Goal: Transaction & Acquisition: Purchase product/service

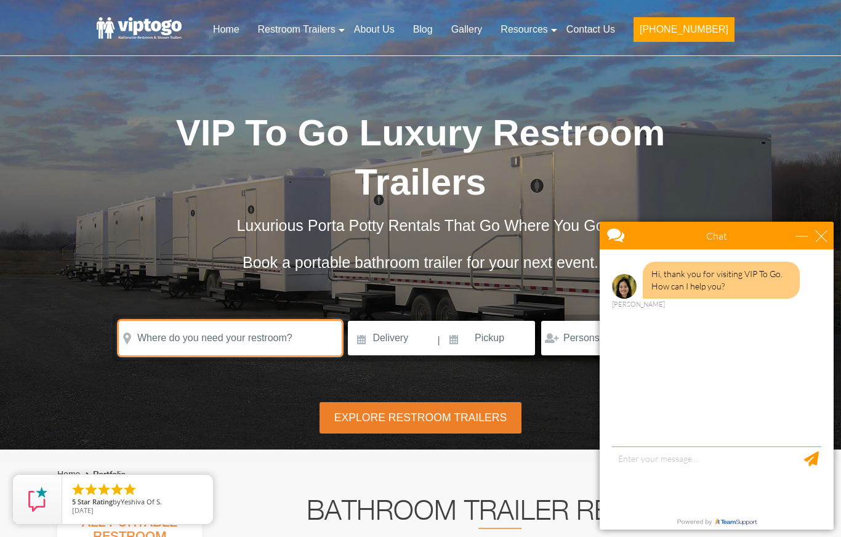
click at [280, 337] on input "text" at bounding box center [230, 338] width 223 height 34
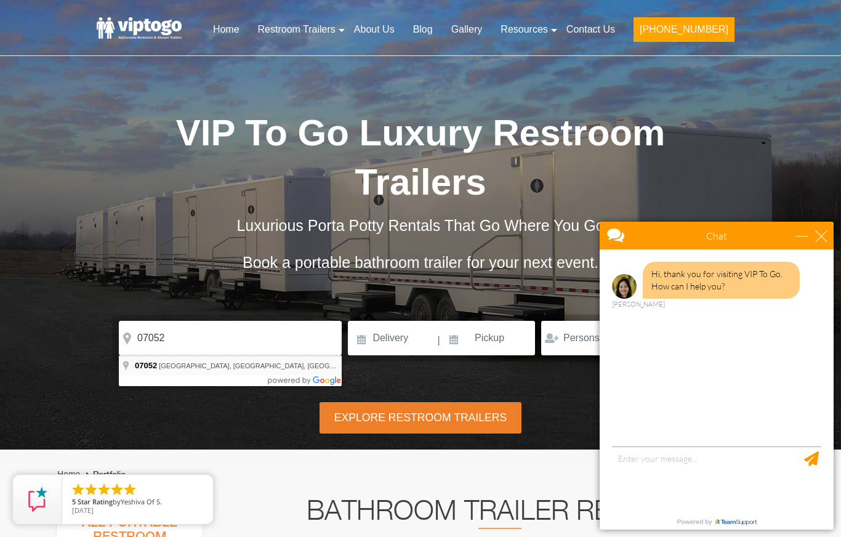
type input "West Orange, NJ 07052, USA"
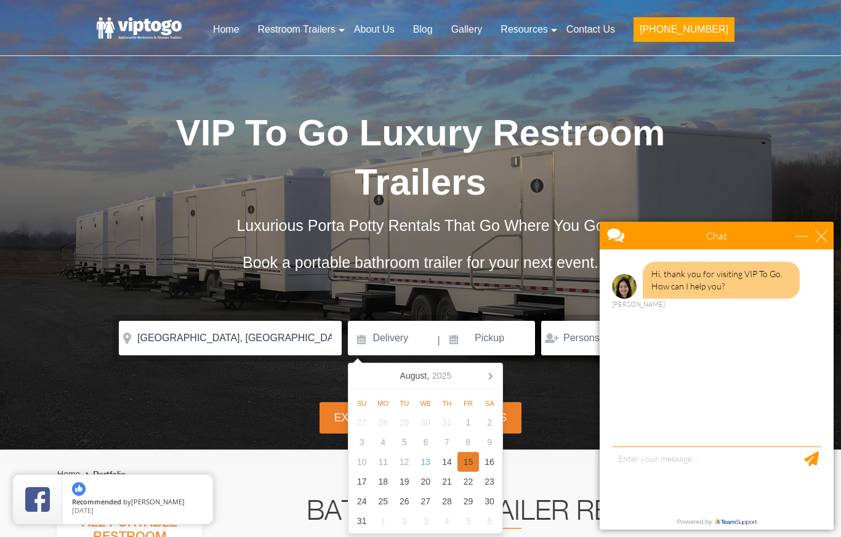
click at [474, 465] on div "15" at bounding box center [468, 462] width 22 height 20
click at [385, 338] on input "08/15/2025" at bounding box center [392, 338] width 88 height 34
click at [488, 377] on icon at bounding box center [490, 376] width 20 height 20
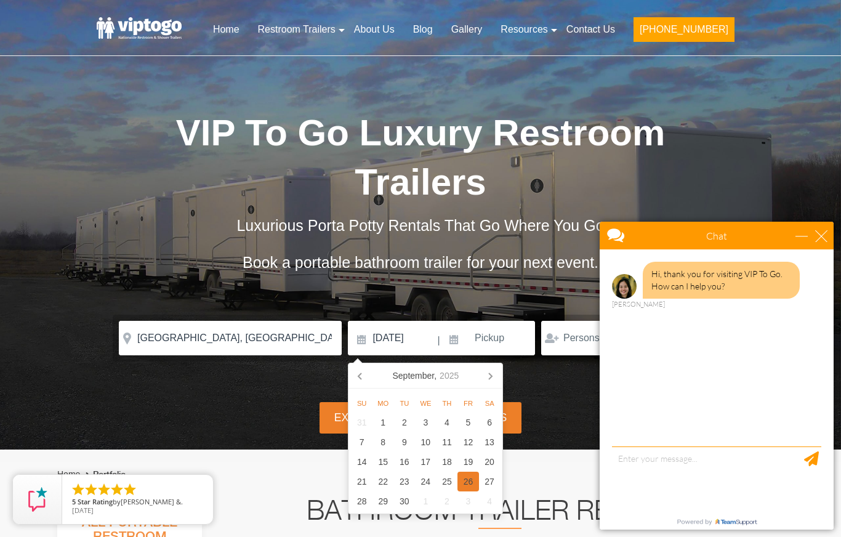
click at [462, 481] on div "26" at bounding box center [468, 482] width 22 height 20
type input "09/26/2025"
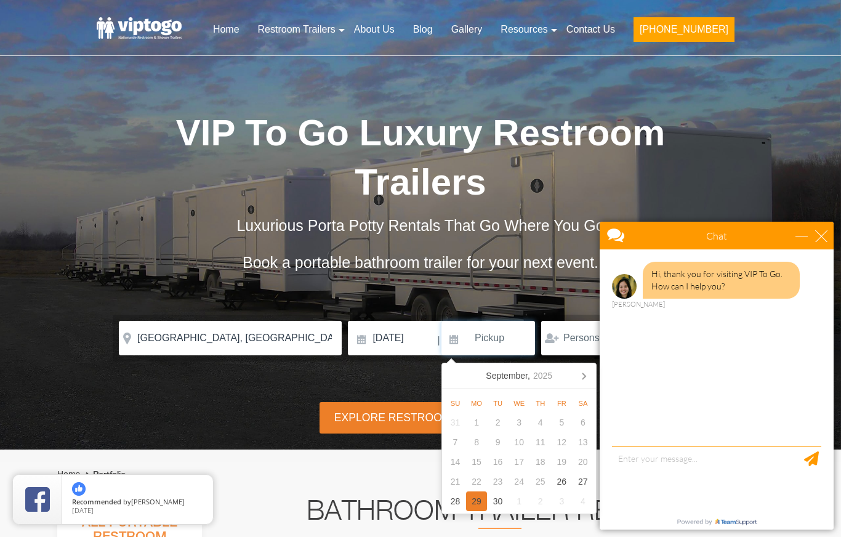
click at [475, 500] on div "29" at bounding box center [477, 501] width 22 height 20
type input "[DATE]"
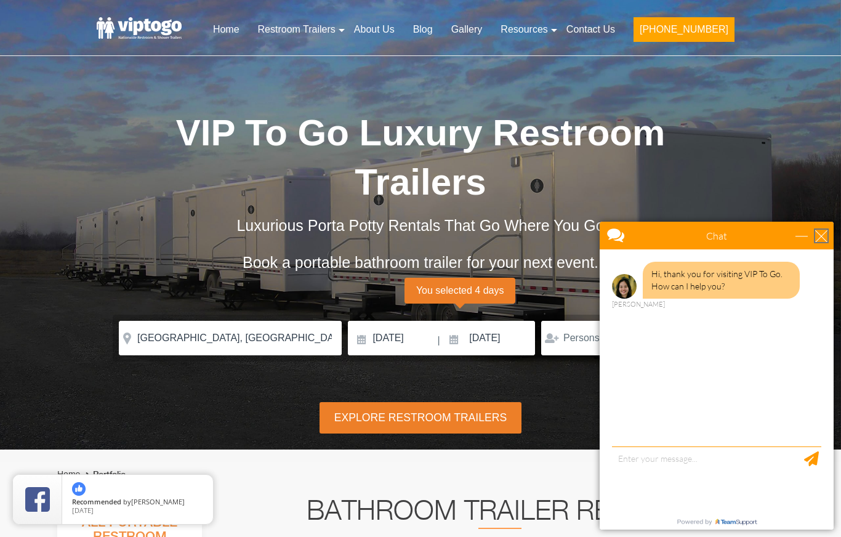
click at [827, 237] on div "close" at bounding box center [821, 236] width 12 height 12
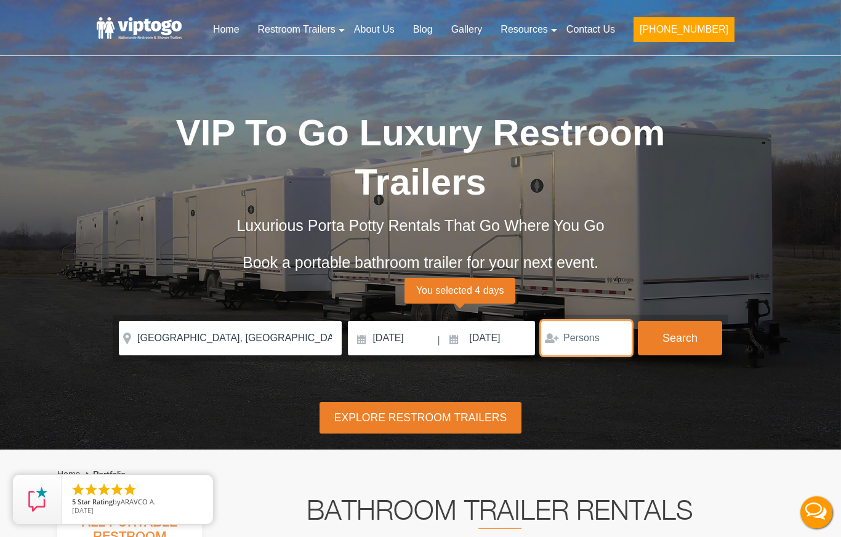
click at [617, 332] on input "number" at bounding box center [586, 338] width 90 height 34
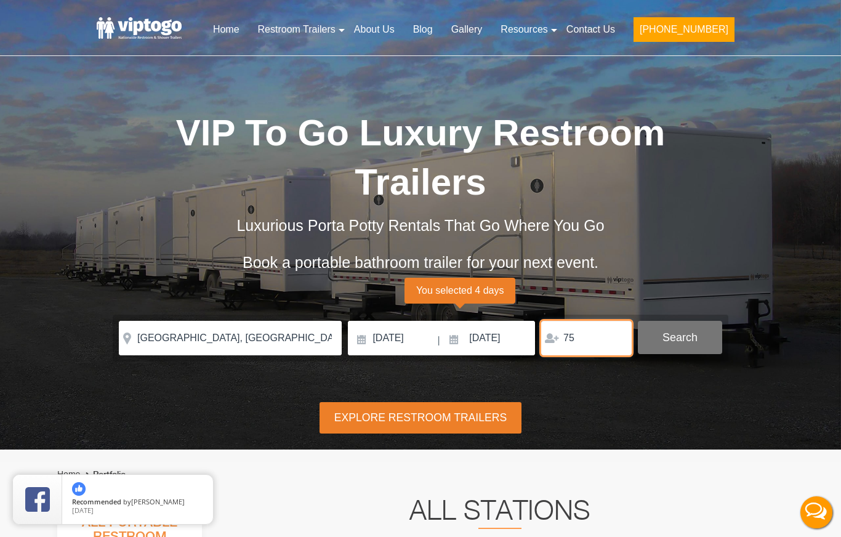
type input "75"
click at [673, 334] on button "Search" at bounding box center [680, 337] width 84 height 33
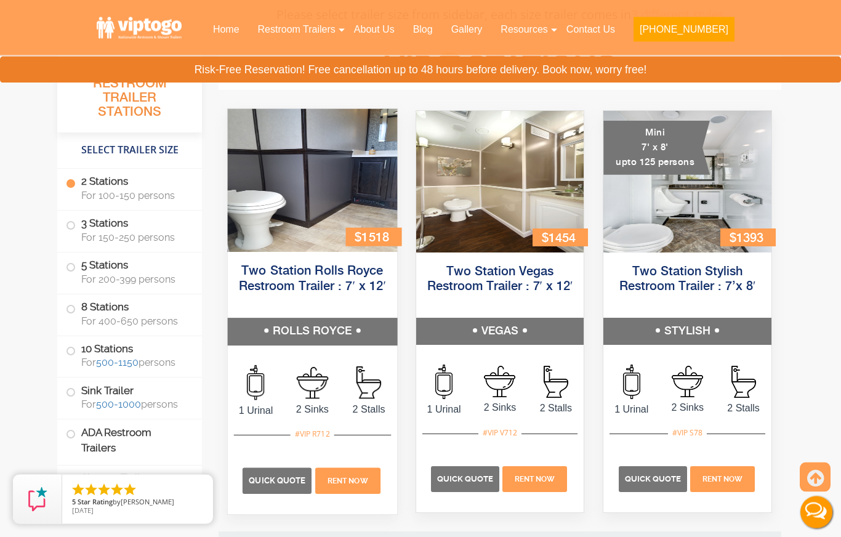
scroll to position [534, 0]
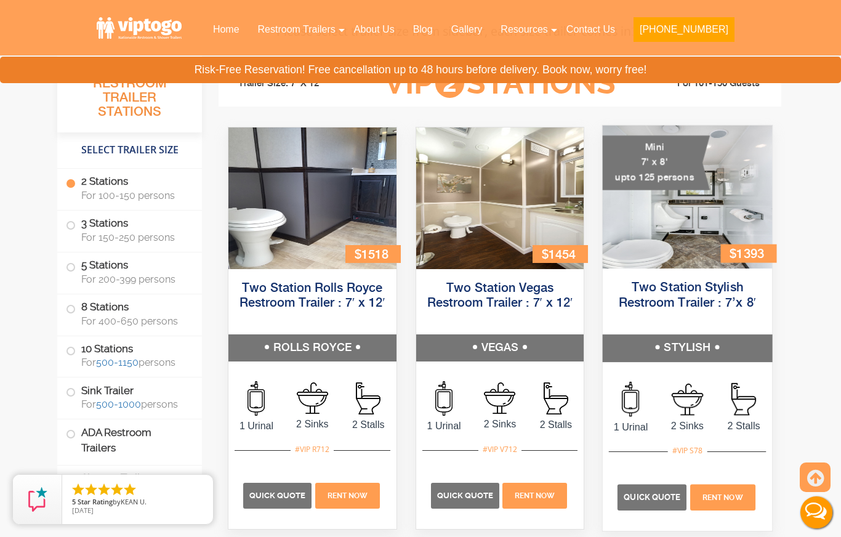
click at [669, 235] on img at bounding box center [687, 197] width 169 height 143
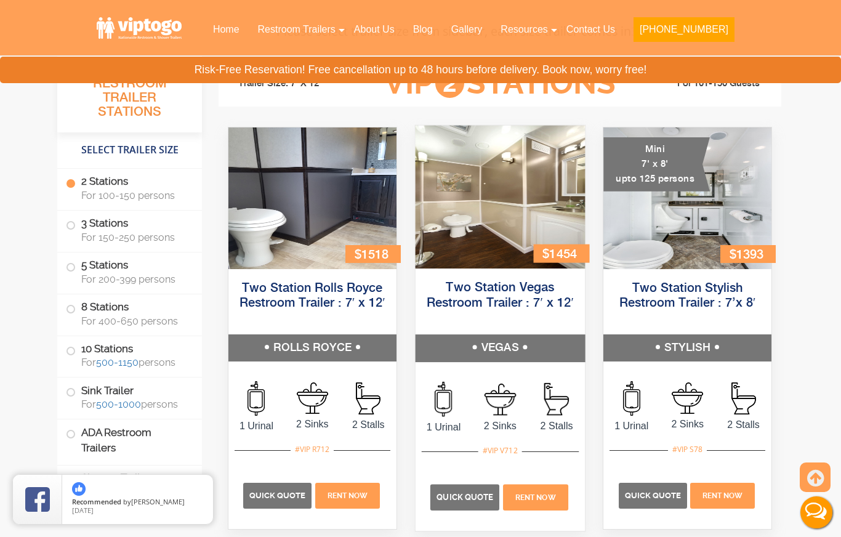
click at [480, 232] on img at bounding box center [499, 197] width 169 height 143
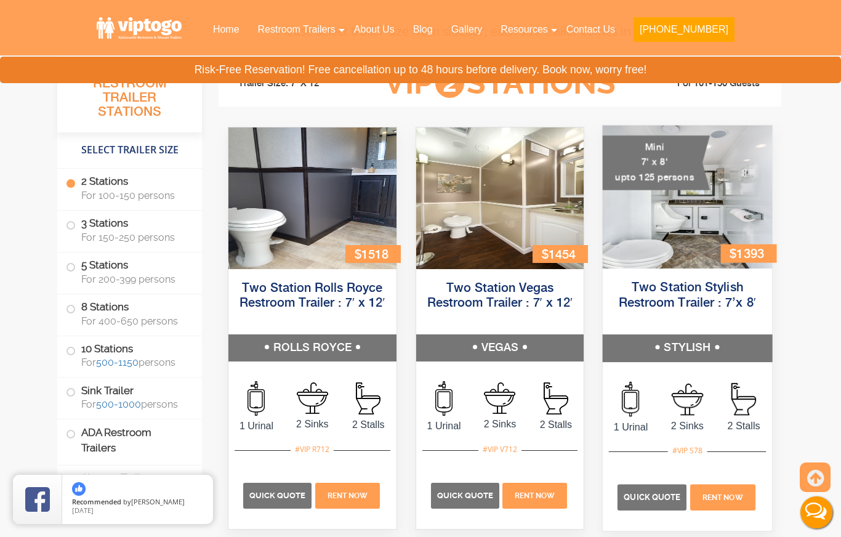
click at [665, 245] on img at bounding box center [687, 197] width 169 height 143
click at [673, 289] on link "Two Station Stylish Restroom Trailer : 7’x 8′" at bounding box center [688, 295] width 138 height 28
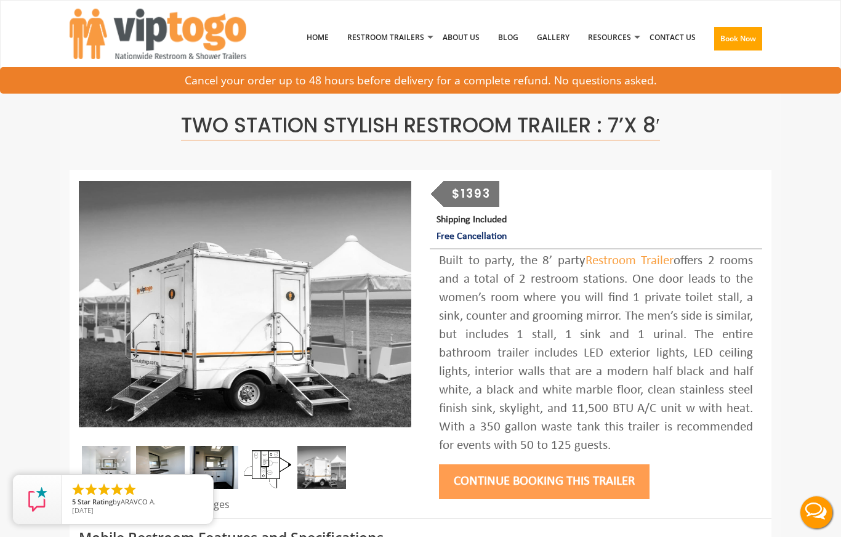
click at [105, 477] on img at bounding box center [106, 467] width 49 height 43
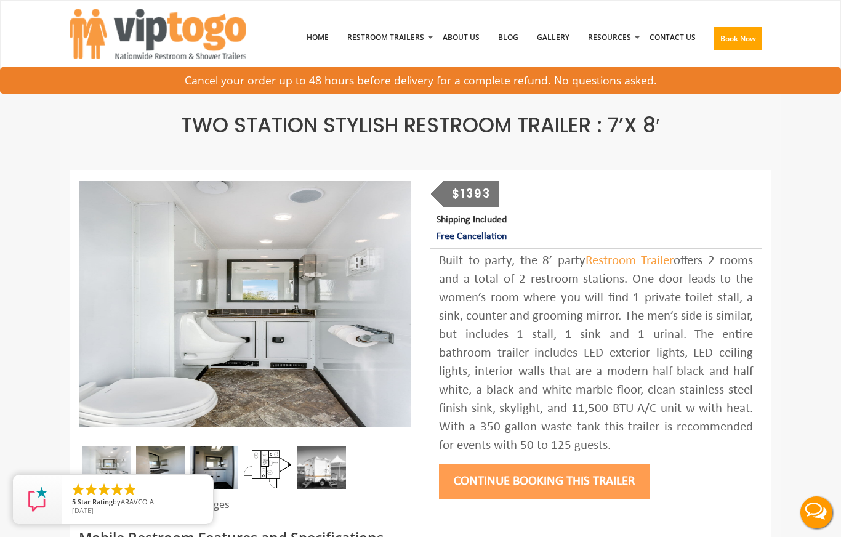
click at [151, 478] on img at bounding box center [160, 467] width 49 height 43
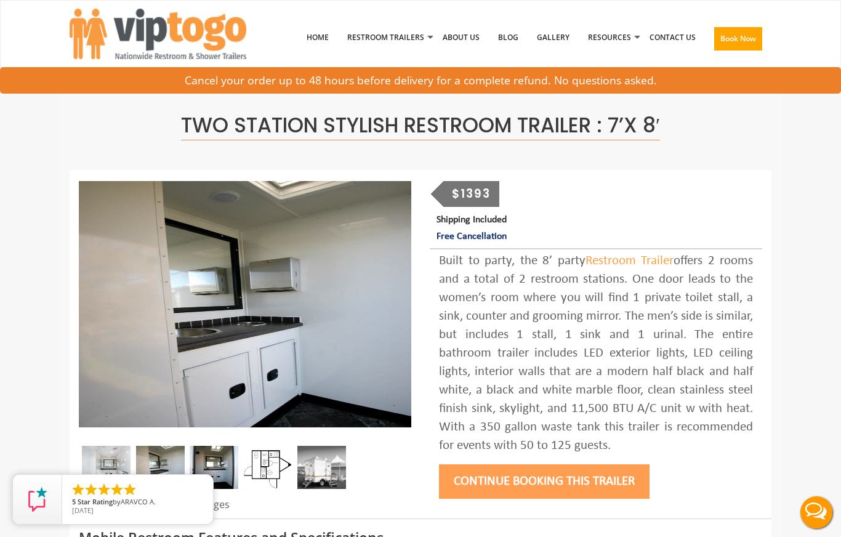
click at [207, 473] on img at bounding box center [214, 467] width 49 height 43
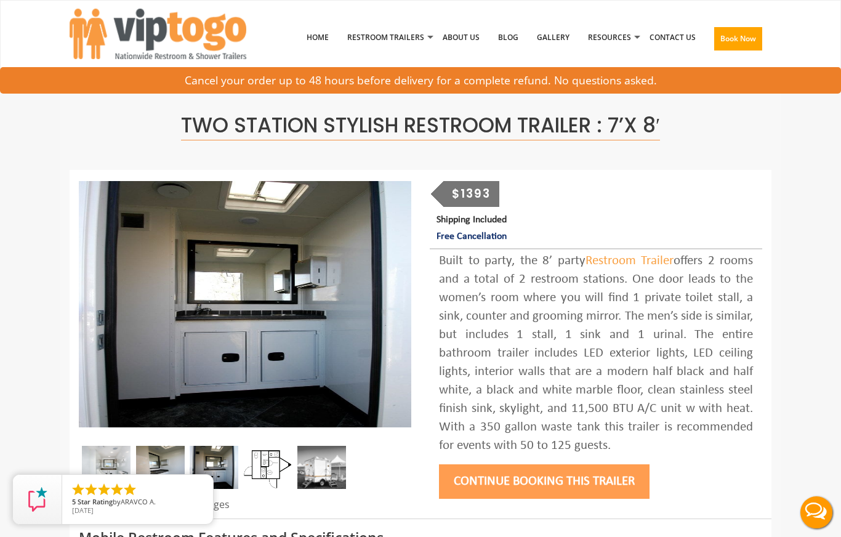
click at [263, 469] on img at bounding box center [268, 467] width 49 height 43
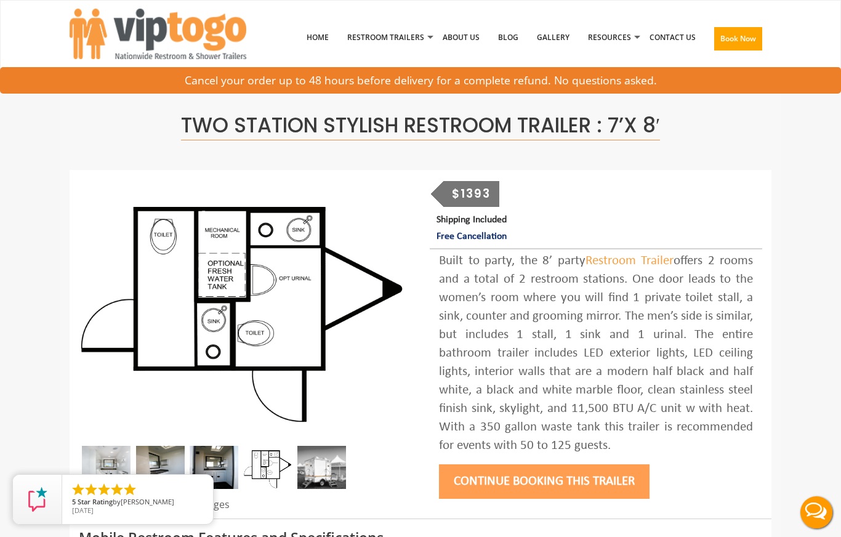
click at [323, 475] on img at bounding box center [321, 467] width 49 height 43
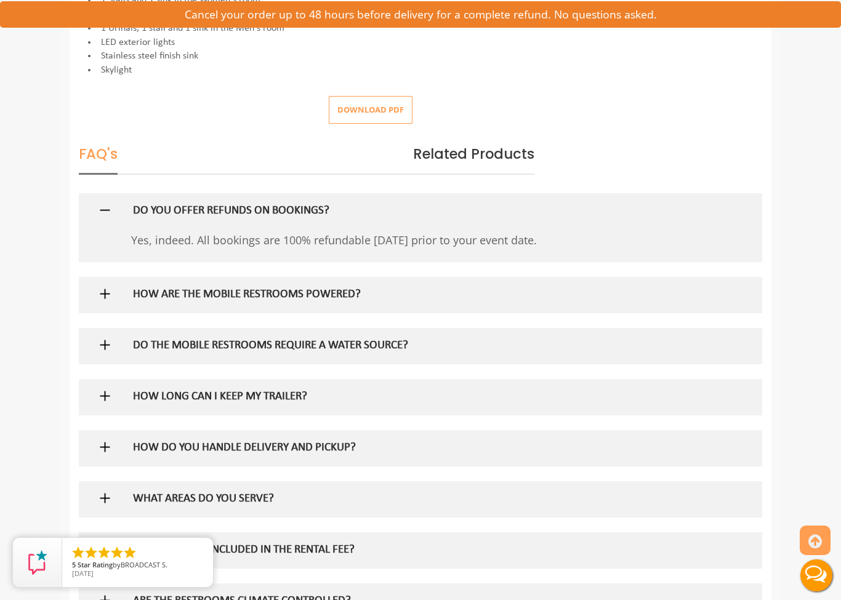
scroll to position [691, 0]
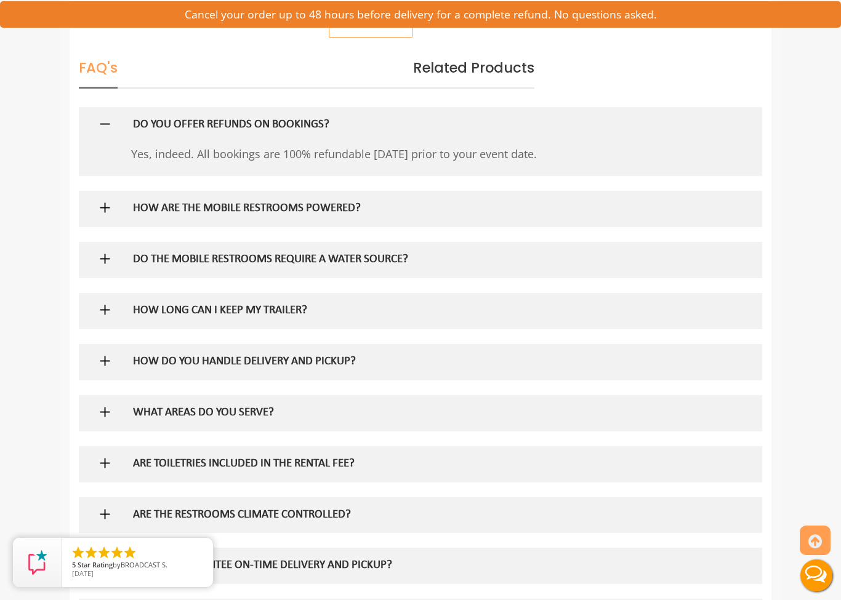
click at [105, 191] on div at bounding box center [420, 209] width 665 height 36
click at [102, 200] on img at bounding box center [104, 207] width 15 height 15
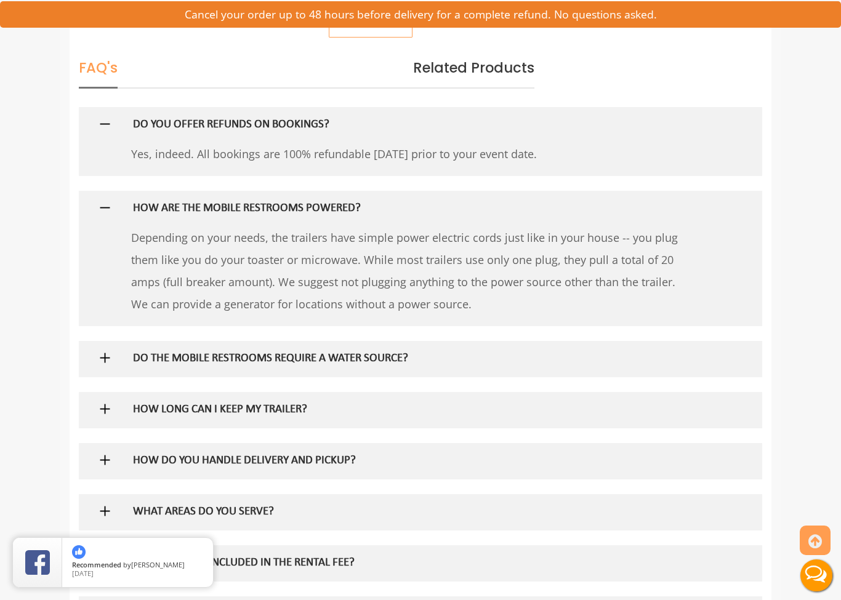
click at [102, 352] on img at bounding box center [104, 357] width 15 height 15
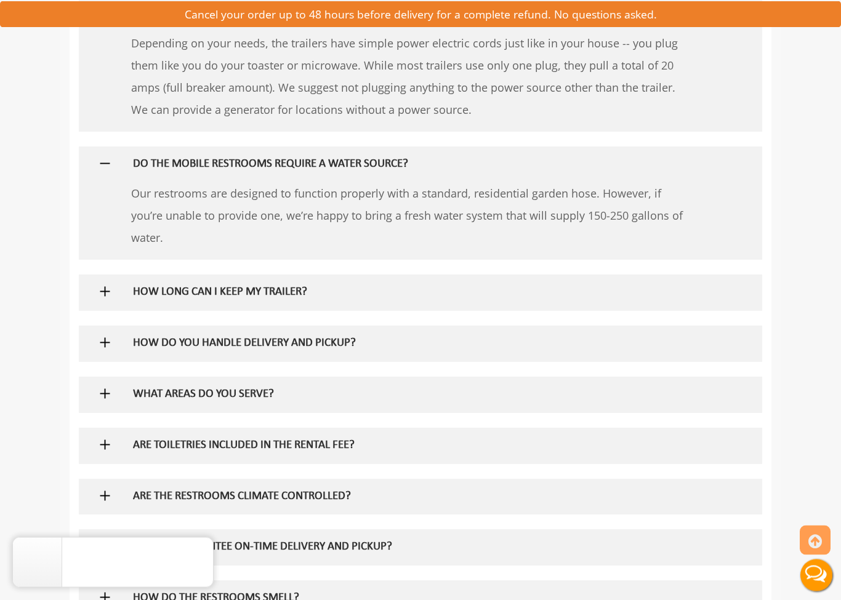
scroll to position [886, 0]
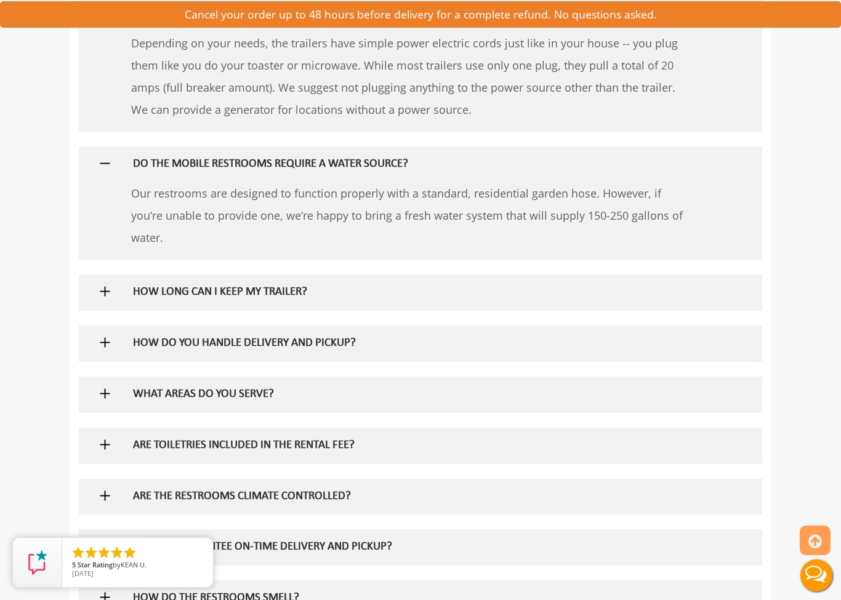
click at [98, 284] on img at bounding box center [104, 291] width 15 height 15
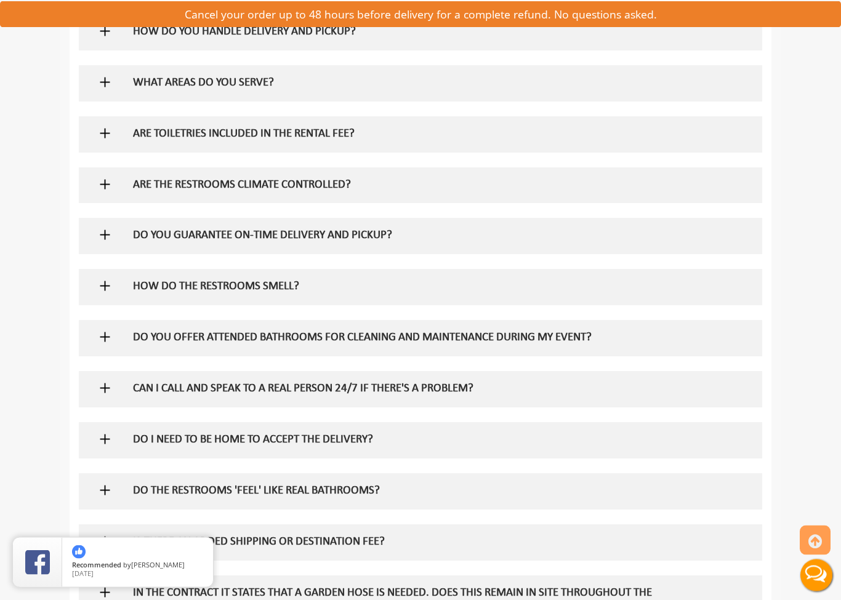
scroll to position [1248, 0]
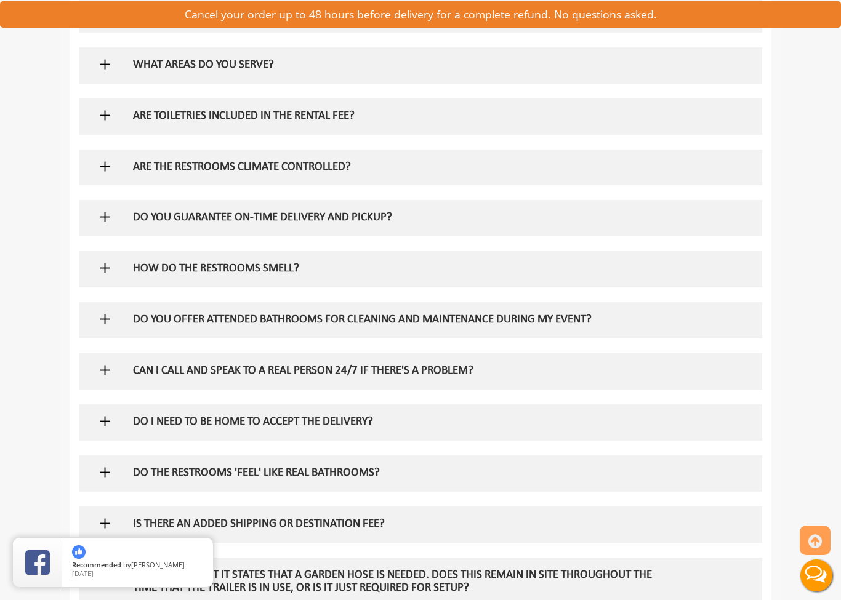
click at [108, 263] on img at bounding box center [104, 267] width 15 height 15
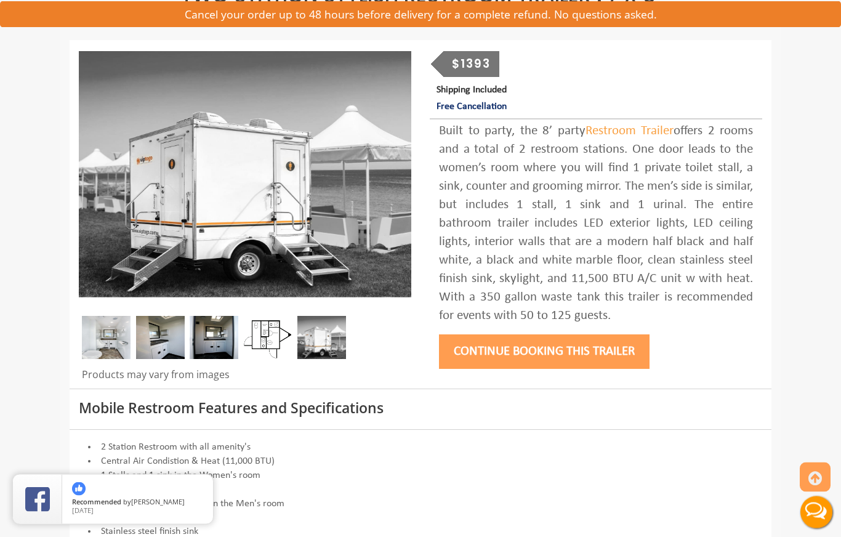
scroll to position [0, 0]
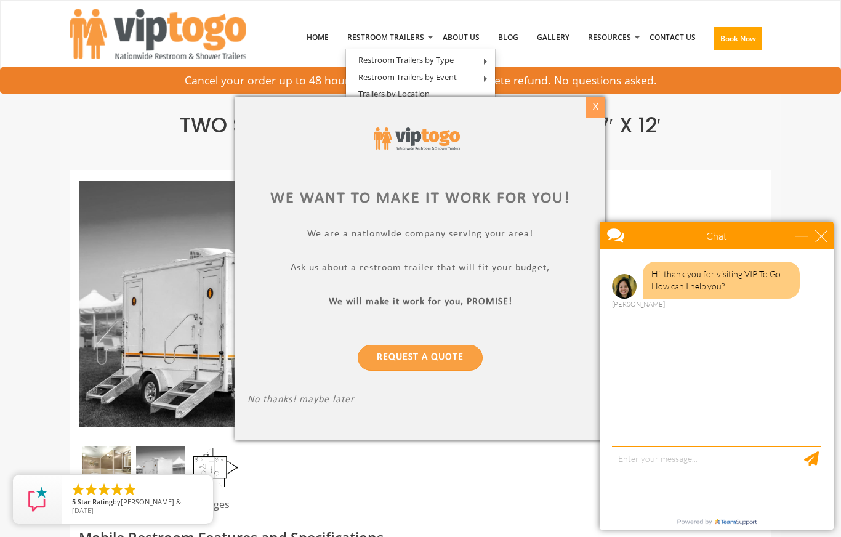
click at [595, 112] on div "X" at bounding box center [595, 107] width 19 height 21
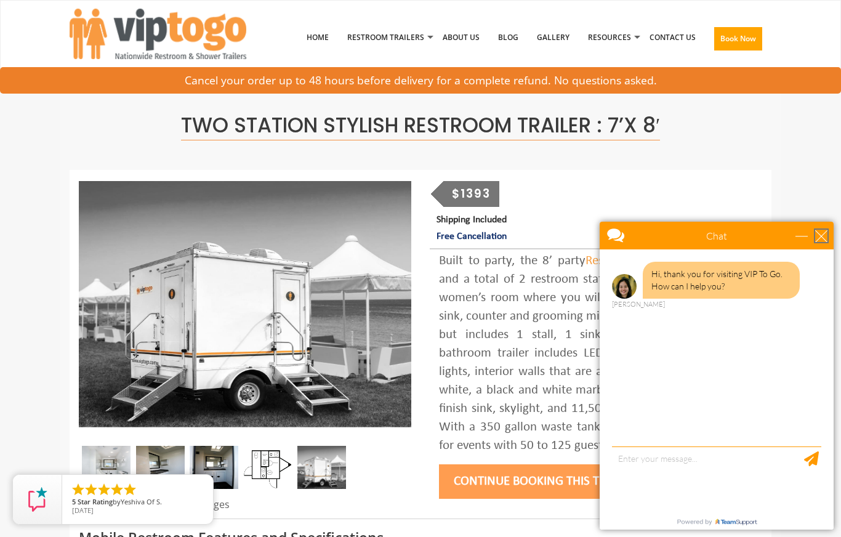
click at [821, 238] on div "close" at bounding box center [821, 236] width 12 height 12
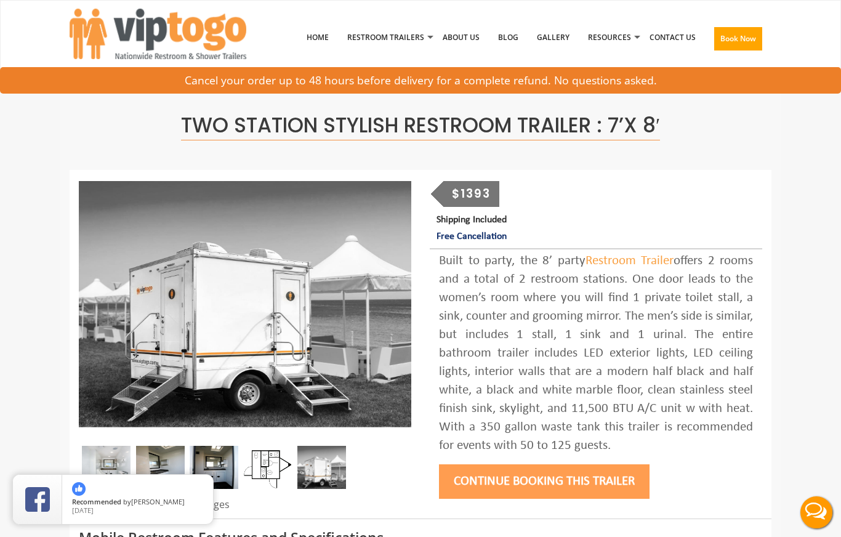
click at [565, 483] on button "Continue Booking this trailer" at bounding box center [544, 481] width 211 height 34
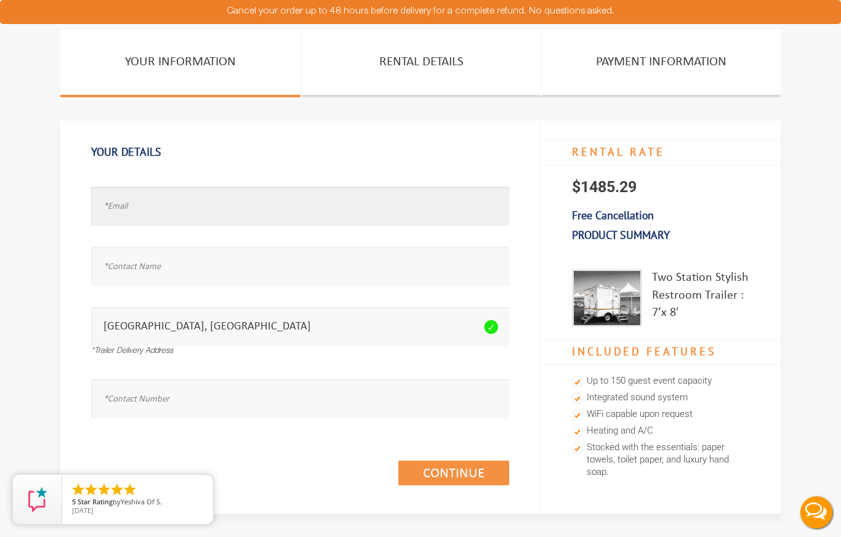
click at [306, 206] on input "text" at bounding box center [300, 206] width 418 height 39
type input "T"
type input "Tzferguson@gmail.com"
type input "Ted Ferguson"
click at [120, 397] on input "text" at bounding box center [300, 398] width 418 height 39
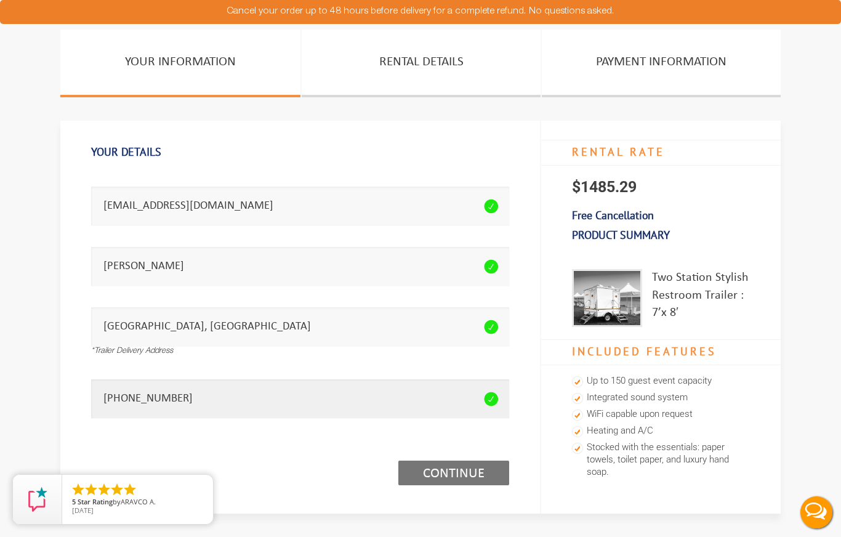
type input "732 310 0759"
click at [447, 472] on link "Continue (1/3)" at bounding box center [453, 472] width 111 height 25
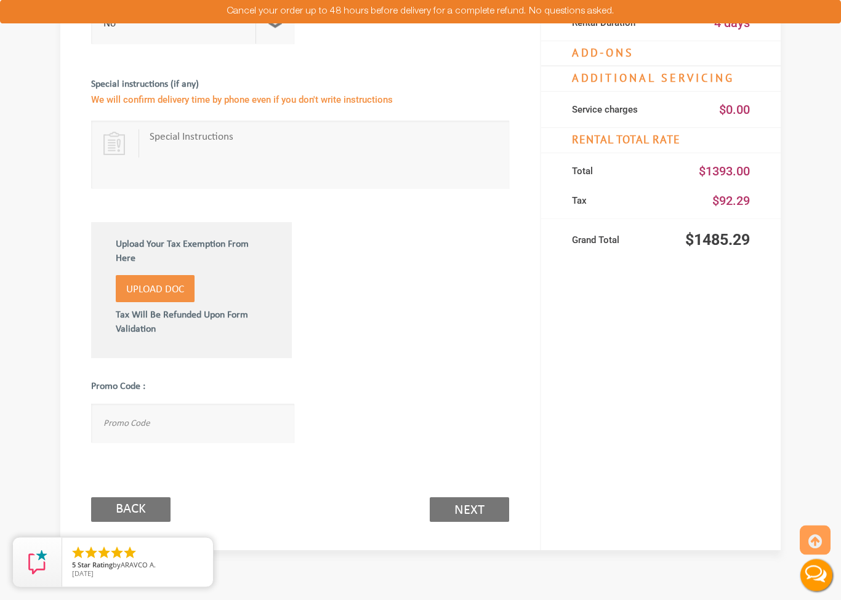
scroll to position [555, 0]
click at [475, 515] on link "Next (2/3)" at bounding box center [469, 509] width 79 height 25
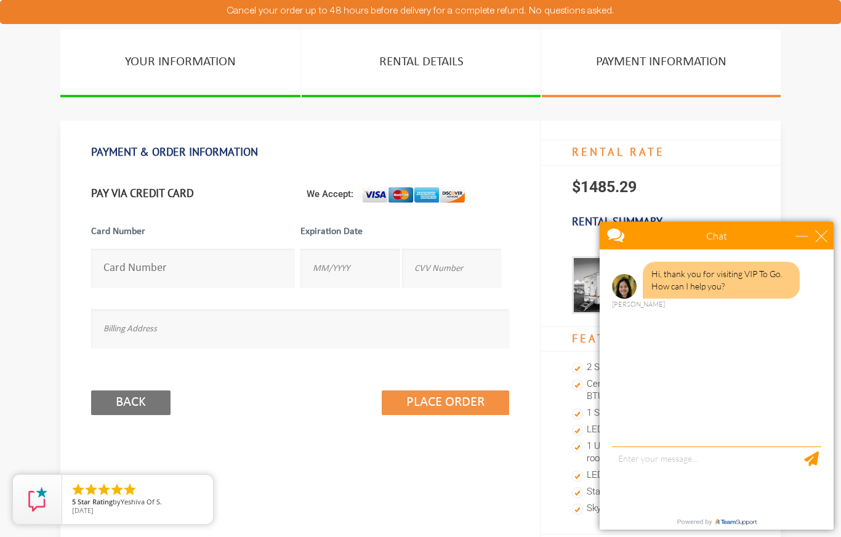
click at [241, 264] on input "number" at bounding box center [192, 268] width 203 height 39
type input "[CREDIT_CARD_NUMBER]"
click at [322, 262] on input "text" at bounding box center [349, 268] width 99 height 39
type input "04/29"
type input "377"
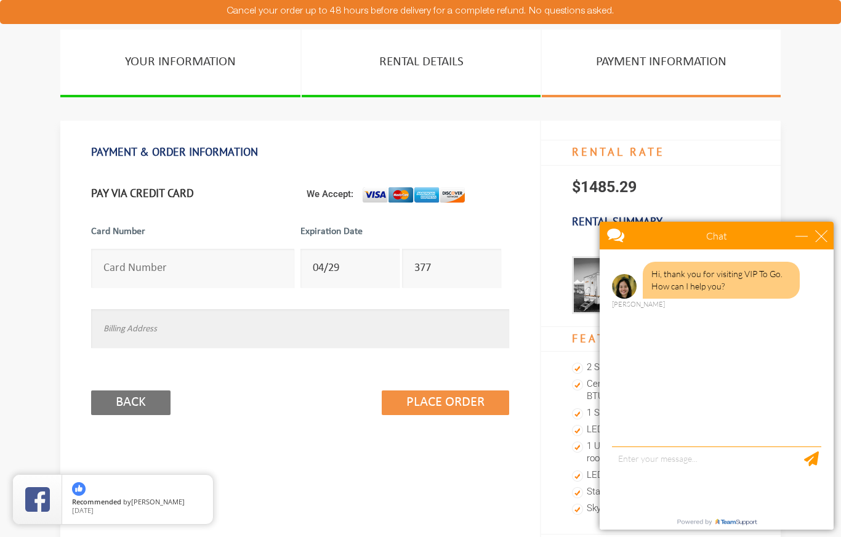
click at [115, 332] on input "text" at bounding box center [300, 328] width 418 height 39
type input "[STREET_ADDRESS]"
click at [818, 234] on div "close" at bounding box center [821, 236] width 12 height 12
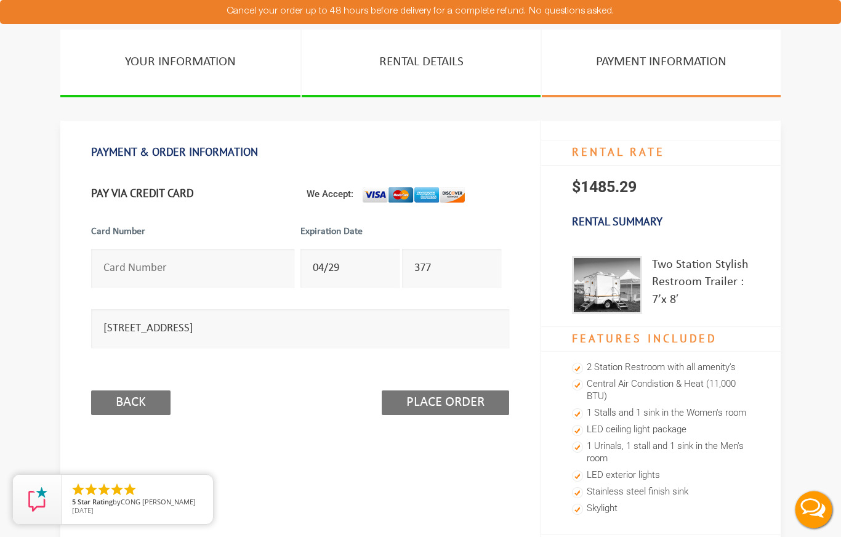
click at [437, 403] on input "Place Order" at bounding box center [445, 402] width 127 height 25
